Goal: Find specific page/section

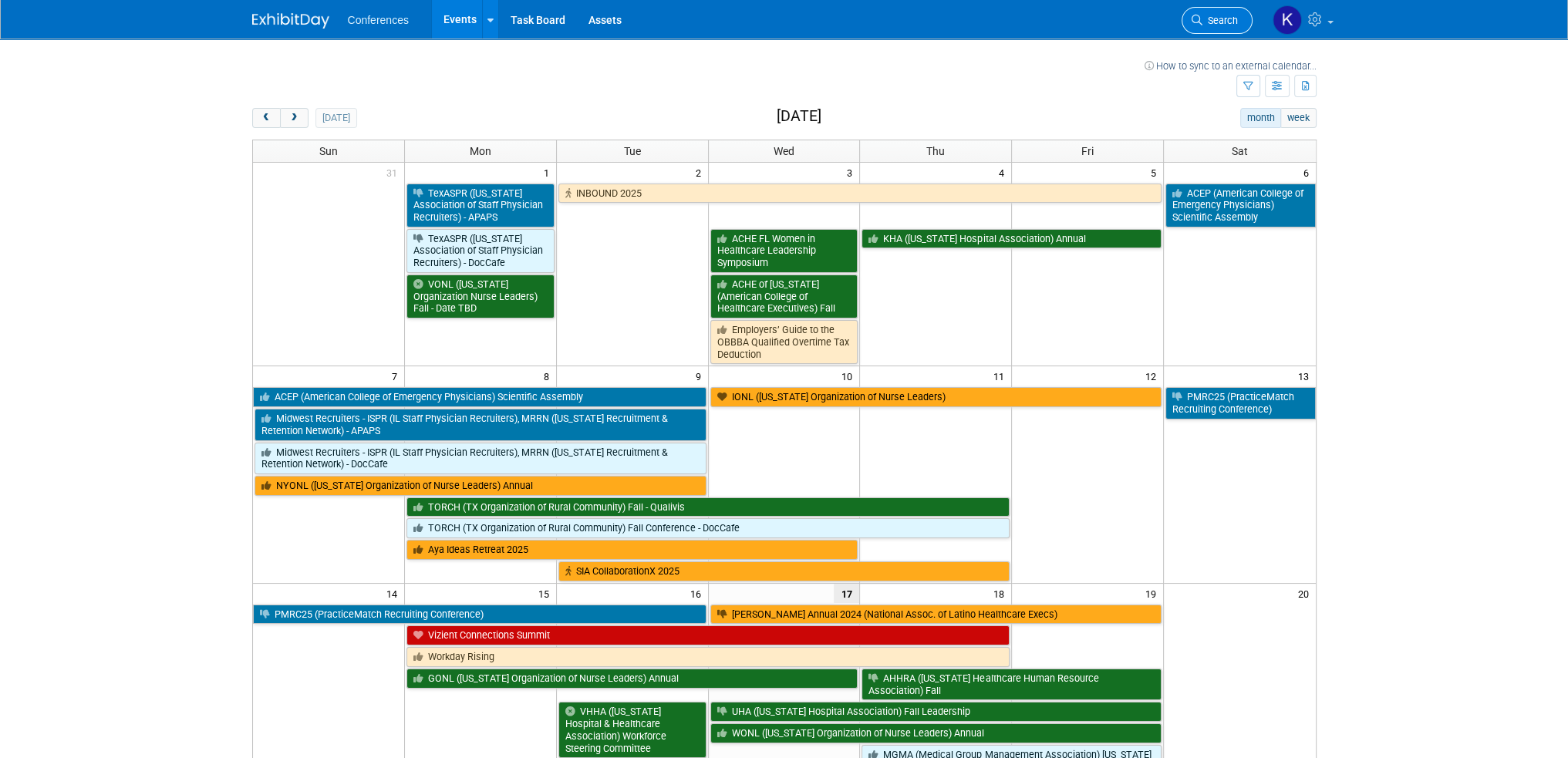
click at [1209, 17] on span "Search" at bounding box center [1220, 20] width 35 height 11
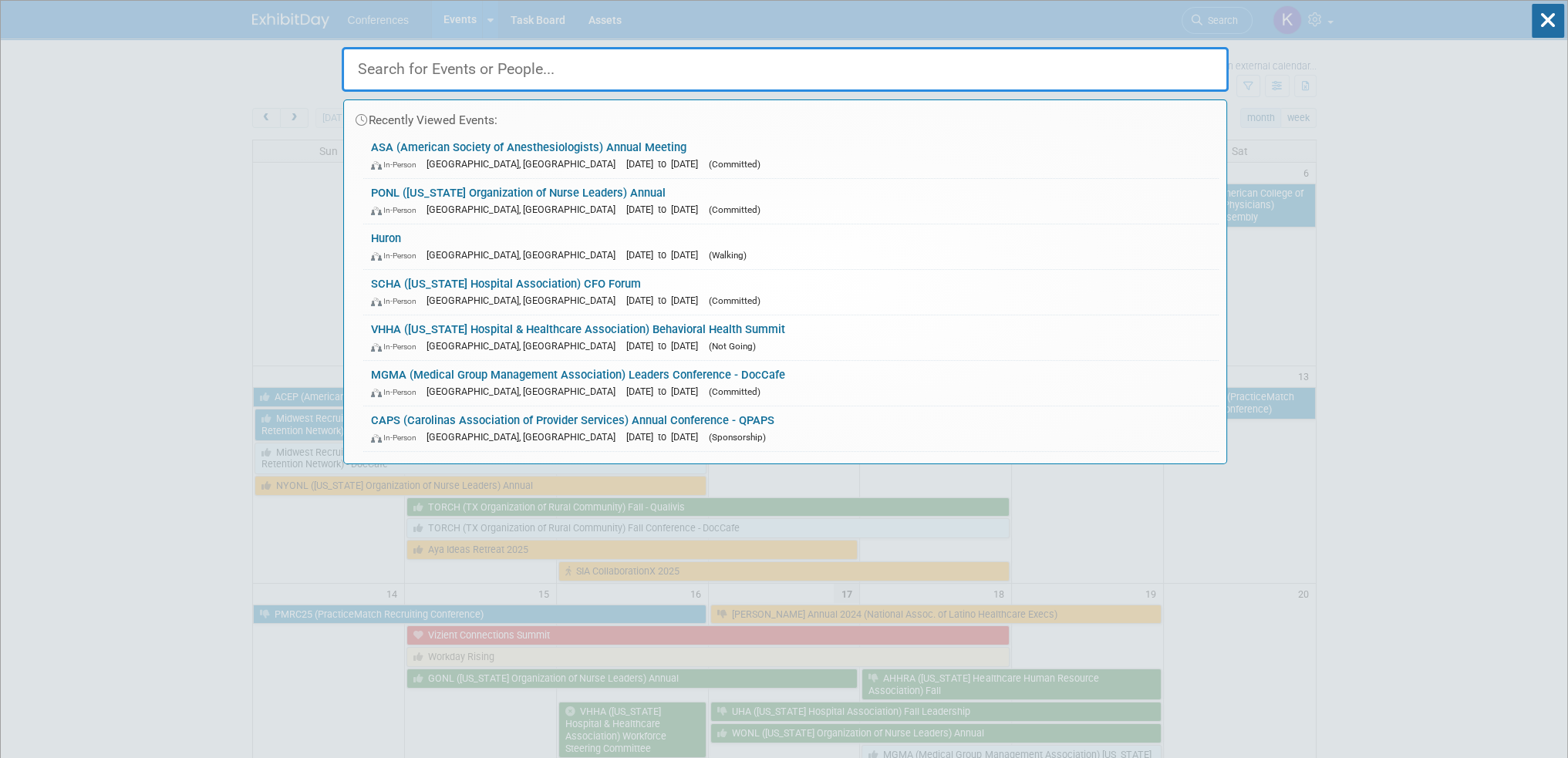
paste input "VaSHHRA"
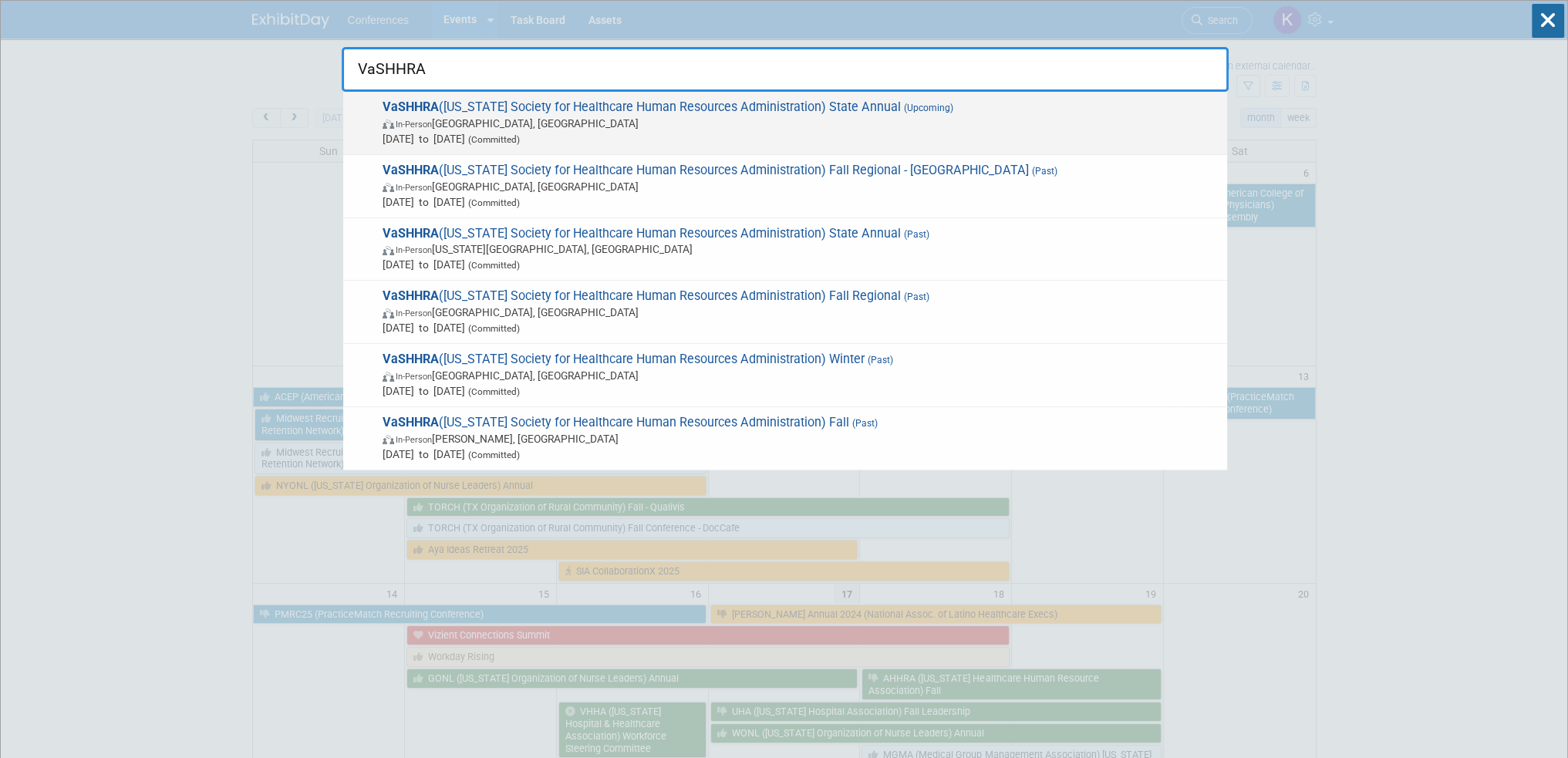
type input "VaSHHRA"
click at [940, 125] on span "In-Person Williamsburg, VA" at bounding box center [801, 123] width 837 height 16
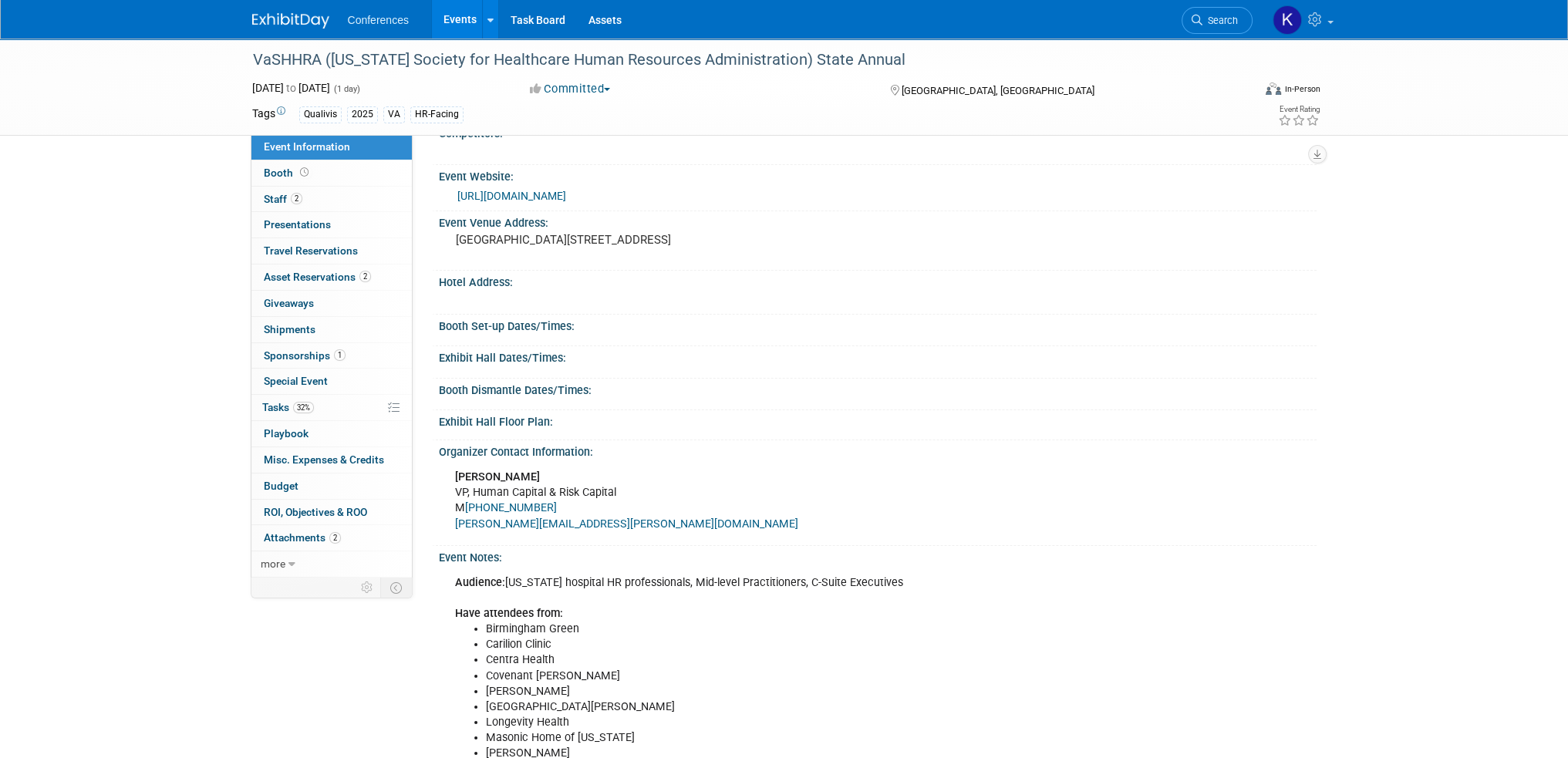
scroll to position [205, 0]
click at [344, 180] on link "Booth" at bounding box center [331, 173] width 160 height 26
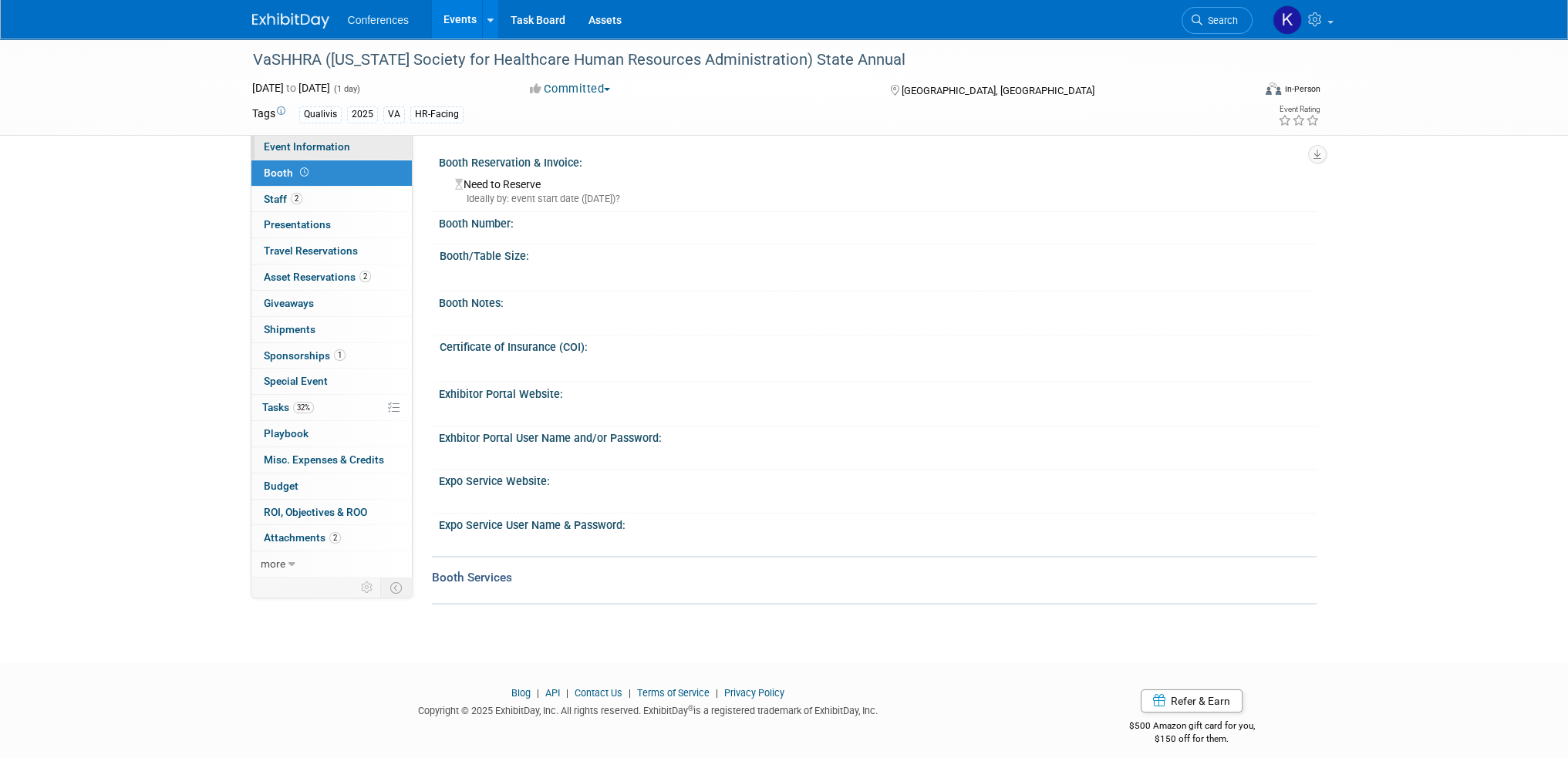
click at [342, 145] on span "Event Information" at bounding box center [307, 146] width 86 height 12
